Goal: Task Accomplishment & Management: Manage account settings

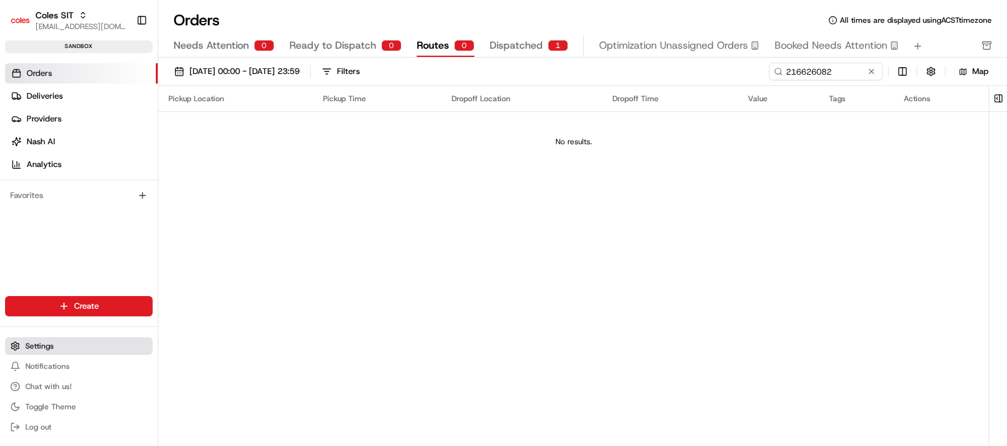
click at [66, 342] on button "Settings" at bounding box center [79, 346] width 148 height 18
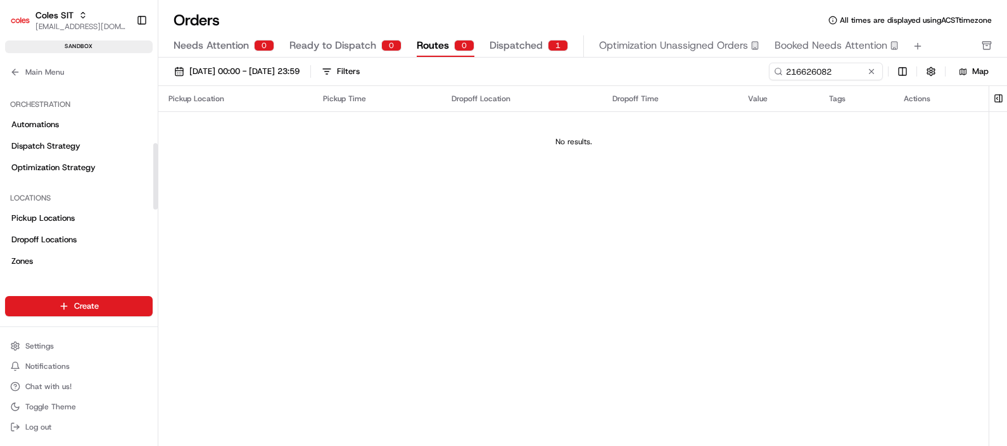
scroll to position [237, 0]
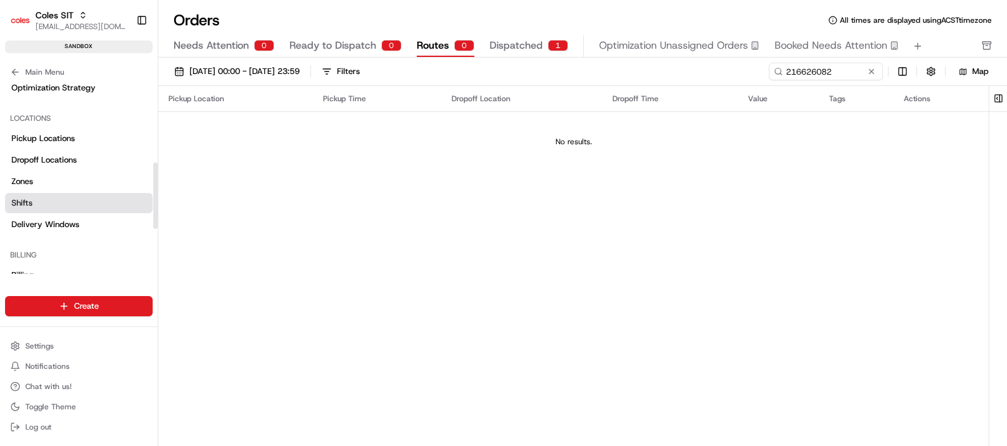
click at [28, 209] on link "Shifts" at bounding box center [79, 203] width 148 height 20
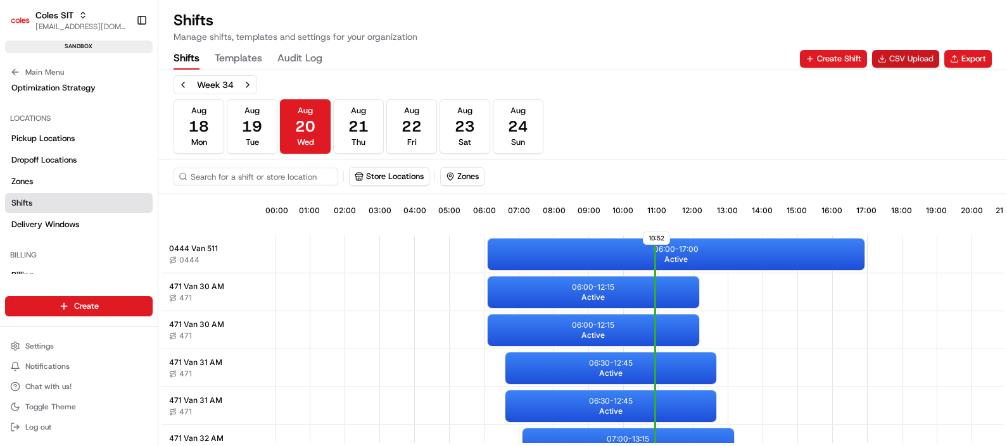
click at [896, 56] on button "CSV Upload" at bounding box center [905, 59] width 67 height 18
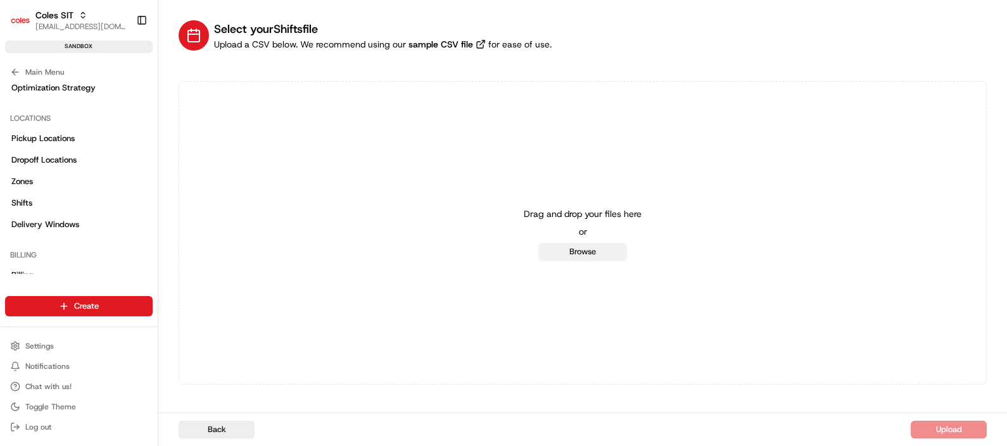
click at [586, 251] on button "Browse" at bounding box center [582, 252] width 89 height 18
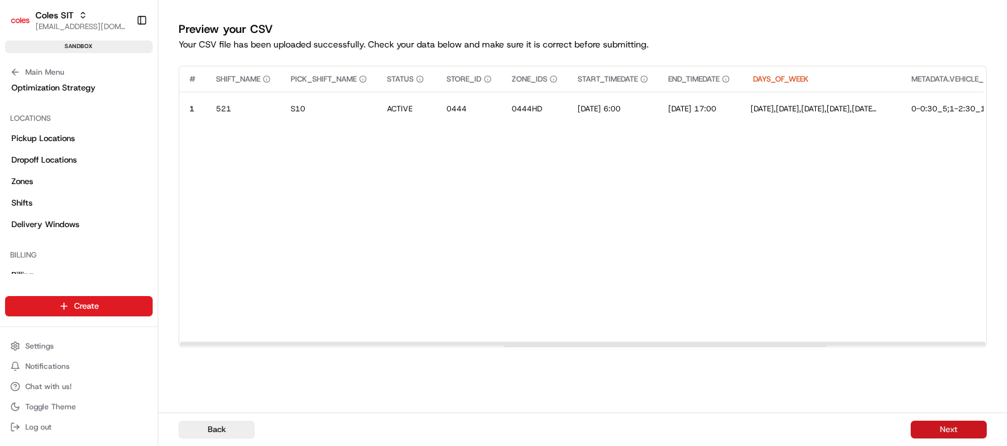
click at [938, 425] on button "Next" at bounding box center [948, 430] width 76 height 18
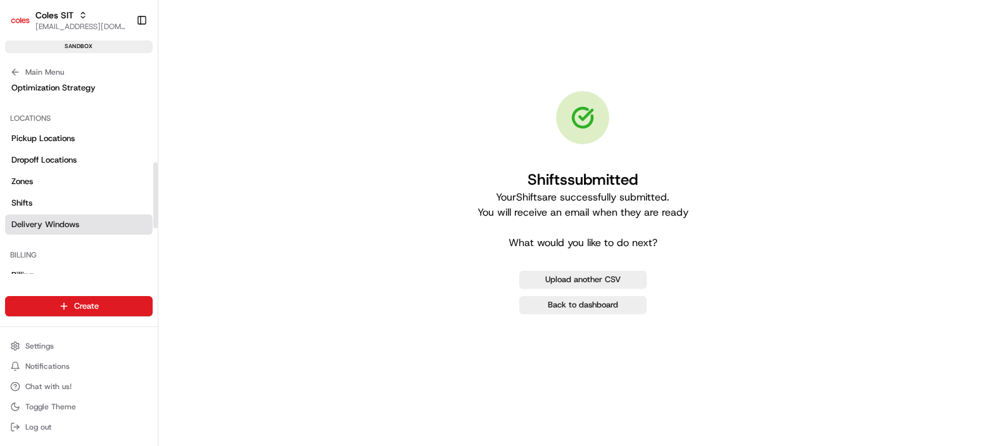
click at [60, 225] on span "Delivery Windows" at bounding box center [45, 224] width 68 height 11
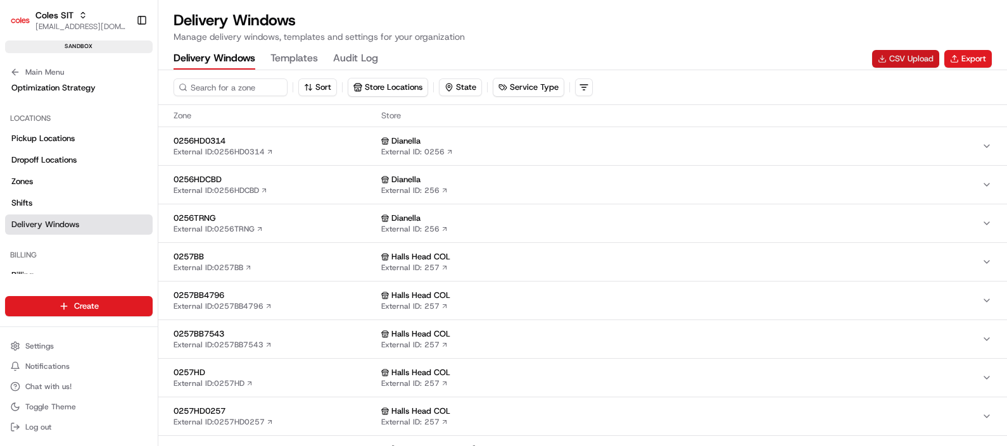
click at [897, 57] on button "CSV Upload" at bounding box center [905, 59] width 67 height 18
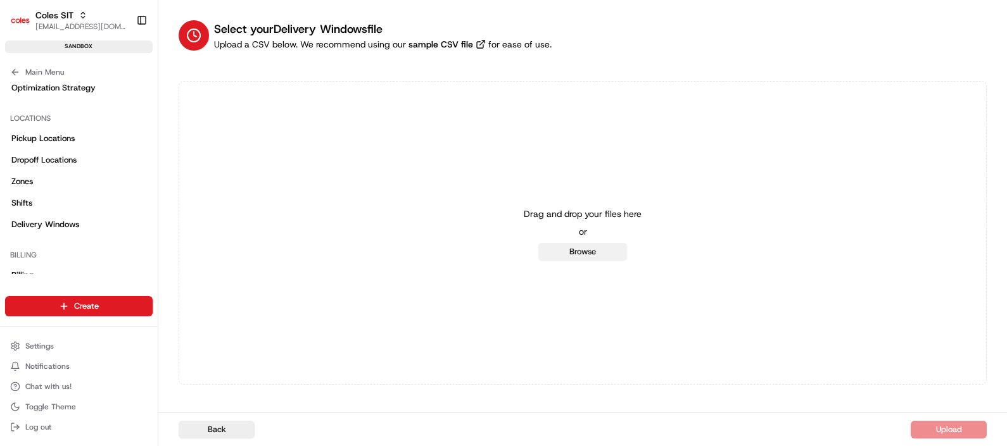
click at [608, 251] on button "Browse" at bounding box center [582, 252] width 89 height 18
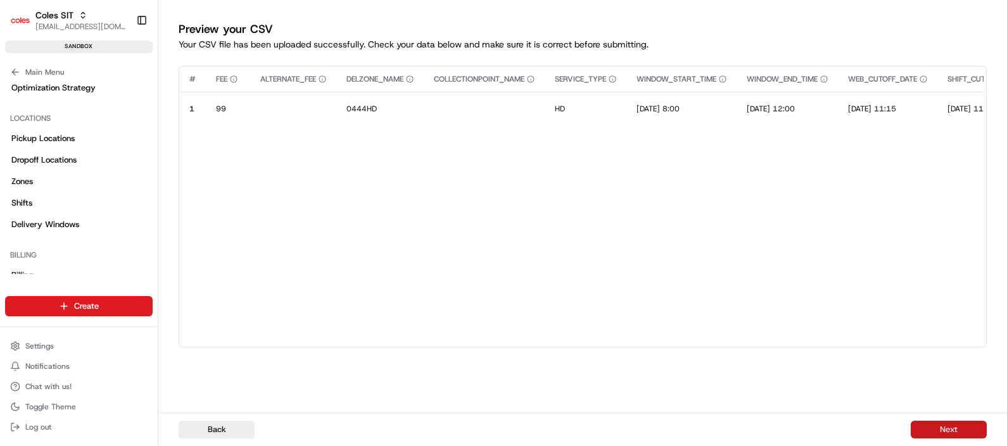
click at [950, 431] on button "Next" at bounding box center [948, 430] width 76 height 18
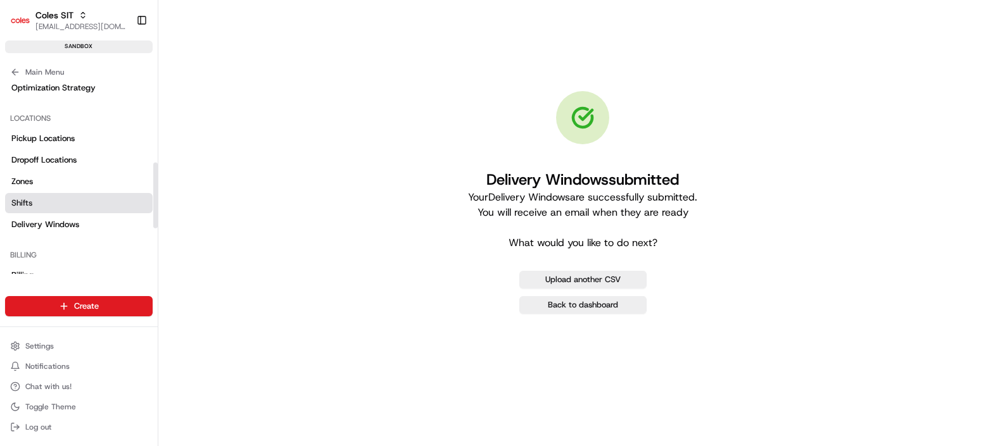
click at [35, 203] on link "Shifts" at bounding box center [79, 203] width 148 height 20
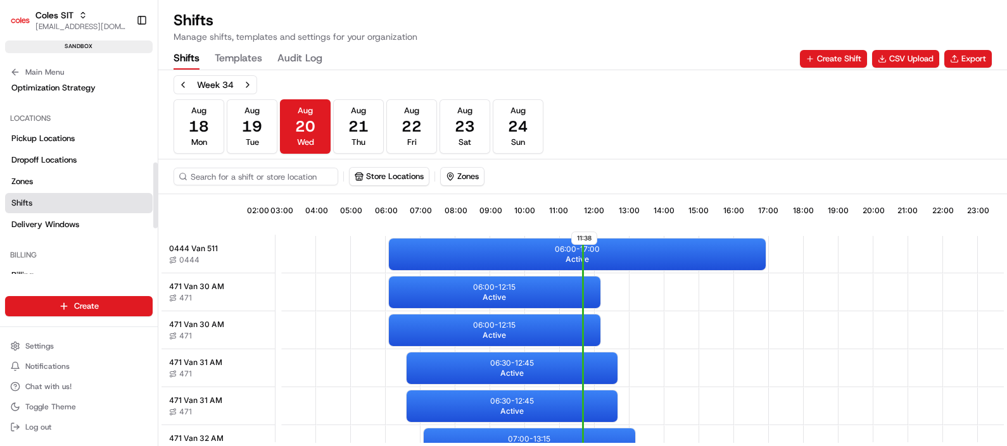
scroll to position [0, 114]
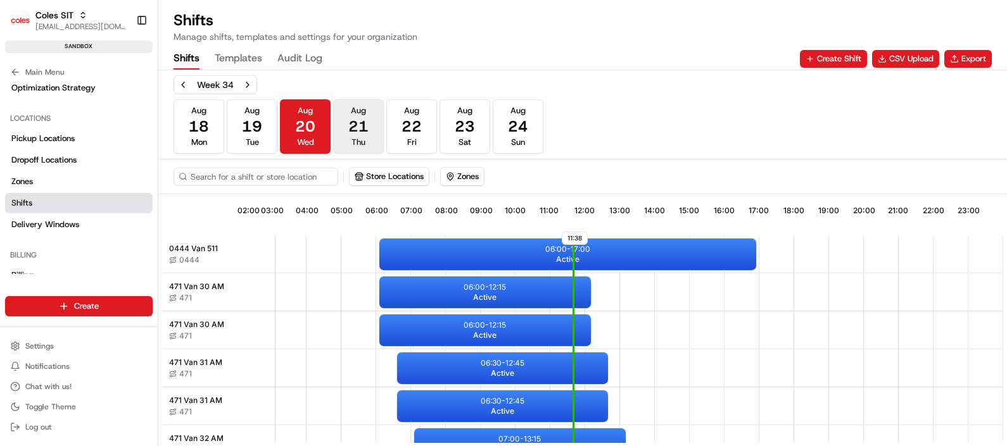
click at [352, 133] on span "21" at bounding box center [358, 126] width 20 height 20
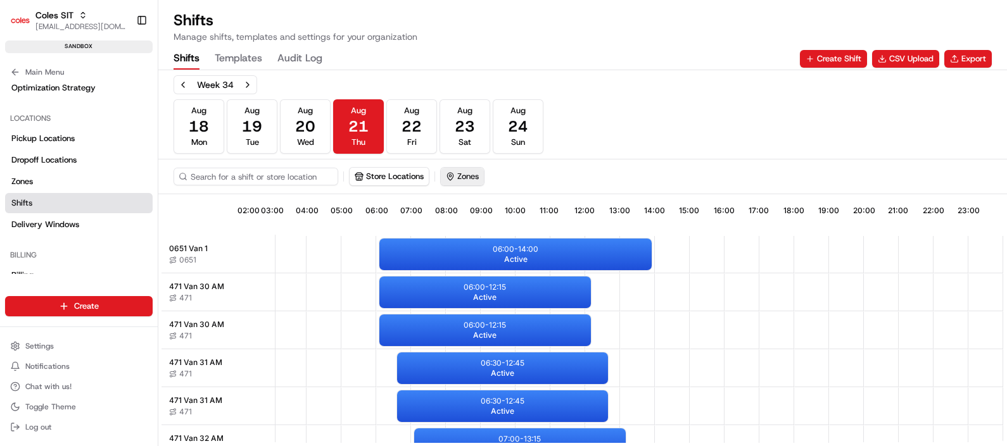
click at [459, 172] on button "Zones" at bounding box center [462, 177] width 43 height 18
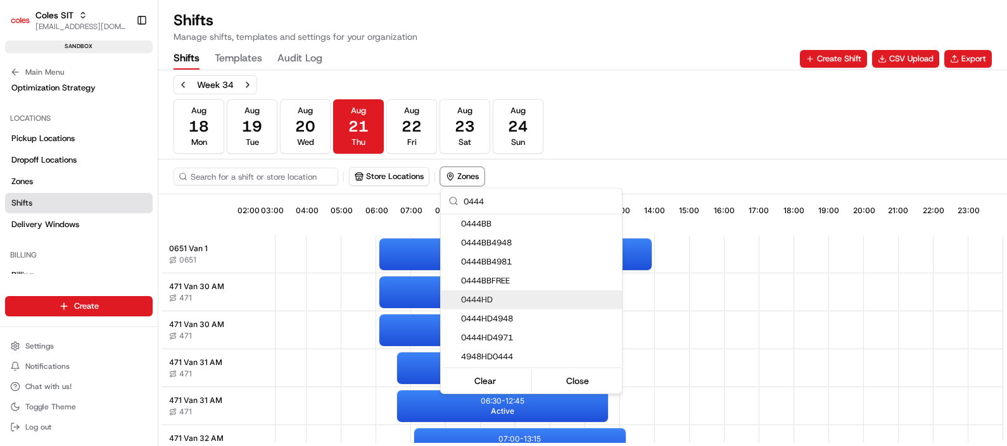
type input "0444"
click at [489, 296] on span "0444HD" at bounding box center [539, 299] width 156 height 11
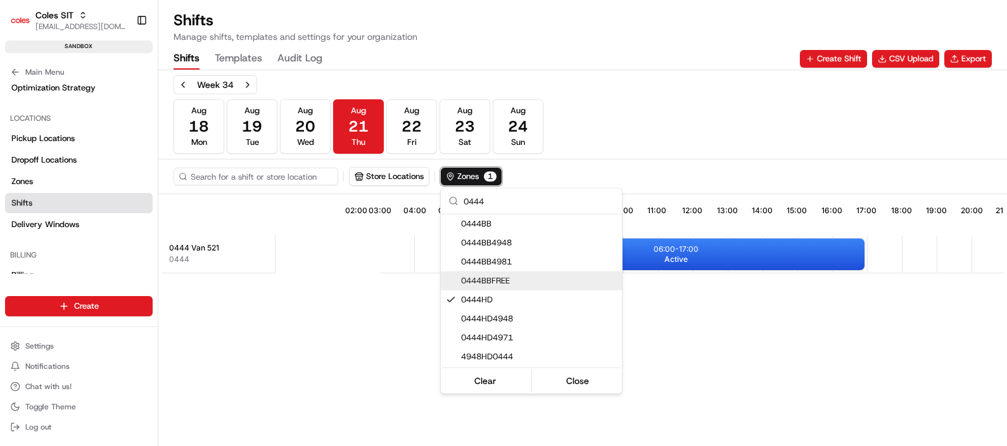
click at [729, 304] on html "Coles SIT poonam.yadav@coles.com.au Toggle Sidebar sandbox Orders Deliveries Pr…" at bounding box center [503, 223] width 1007 height 446
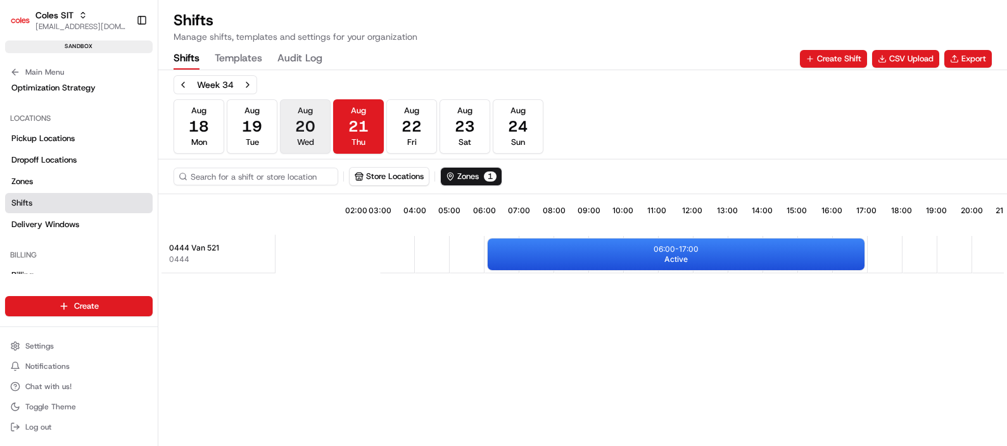
click at [313, 134] on span "20" at bounding box center [305, 126] width 20 height 20
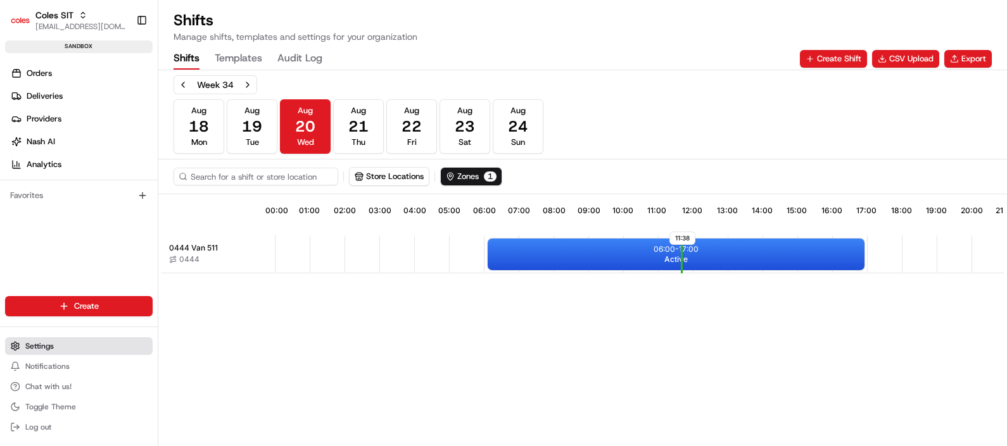
click at [49, 340] on button "Settings" at bounding box center [79, 346] width 148 height 18
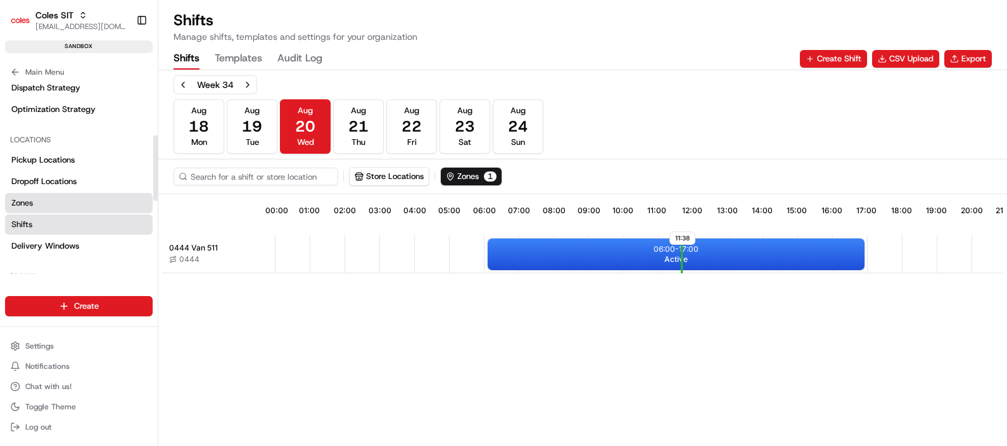
scroll to position [237, 0]
click at [72, 223] on span "Delivery Windows" at bounding box center [45, 224] width 68 height 11
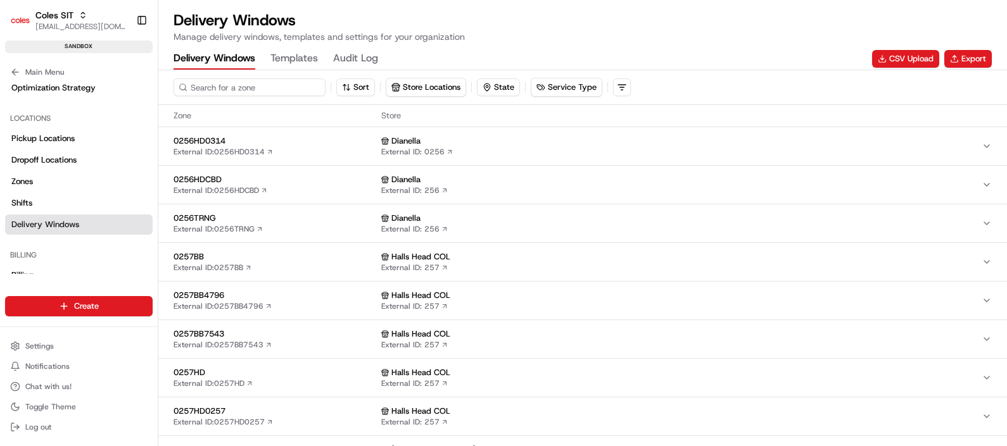
click at [234, 94] on input at bounding box center [249, 88] width 152 height 18
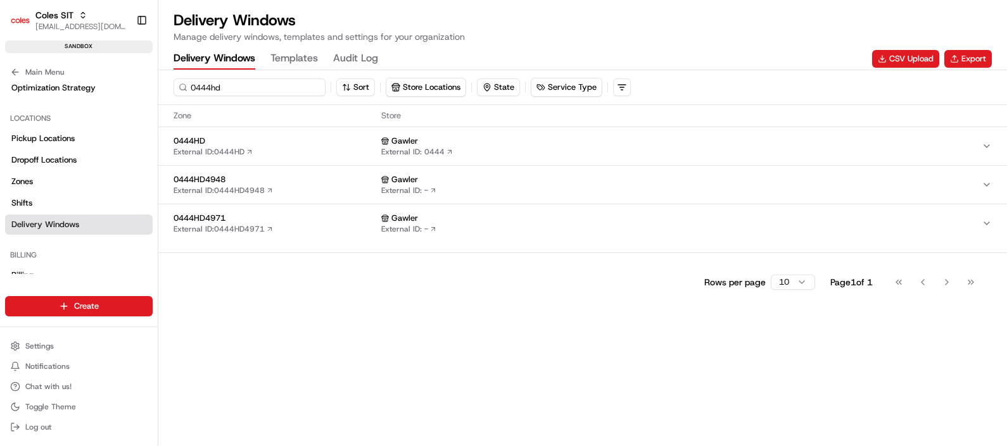
type input "0444hd"
click at [298, 139] on span "0444HD" at bounding box center [274, 140] width 203 height 11
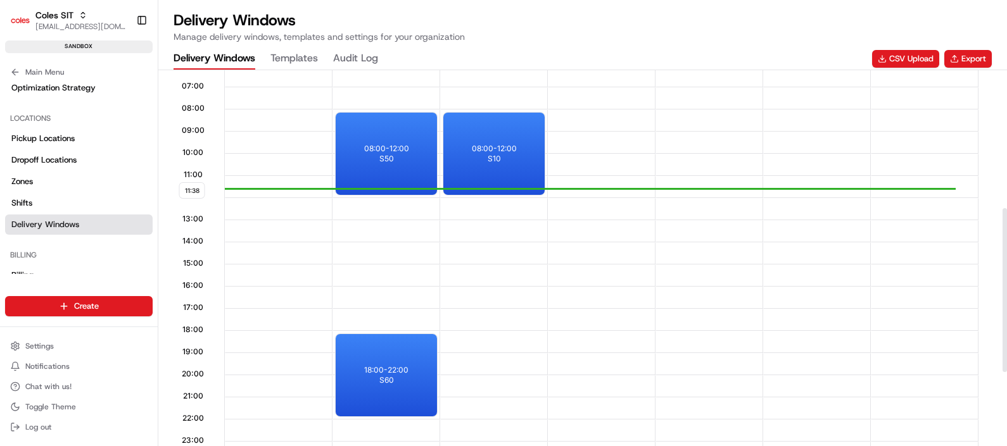
scroll to position [79, 0]
